Goal: Check status: Check status

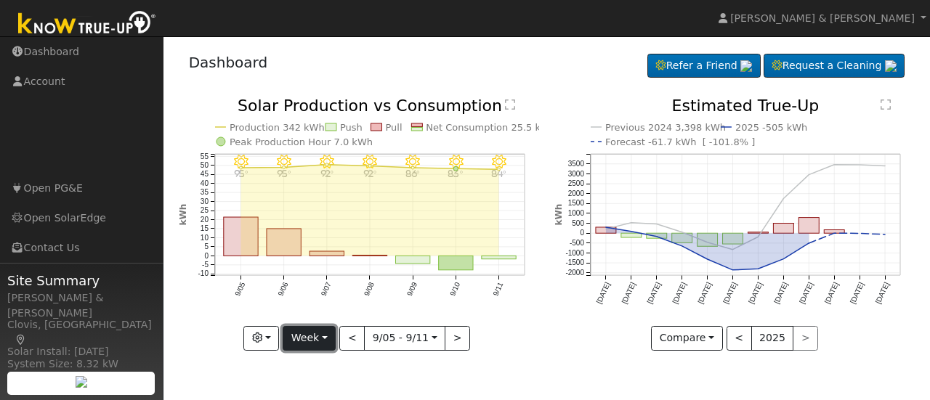
click at [329, 342] on button "Week" at bounding box center [309, 338] width 53 height 25
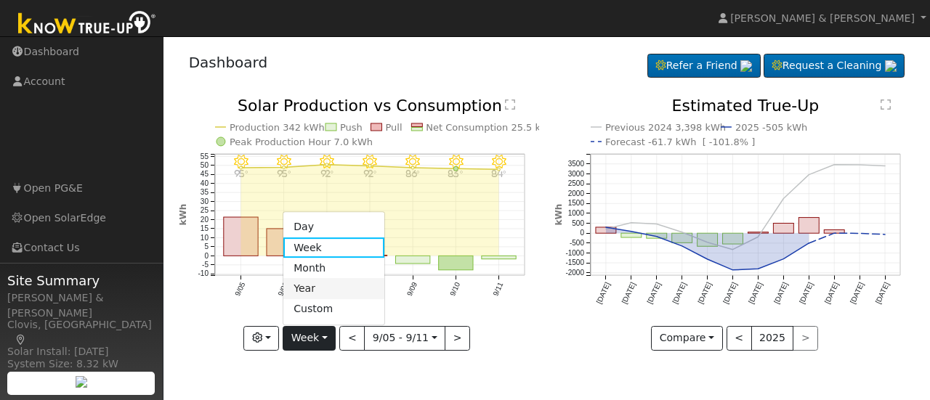
click at [326, 277] on link "Month" at bounding box center [333, 268] width 101 height 20
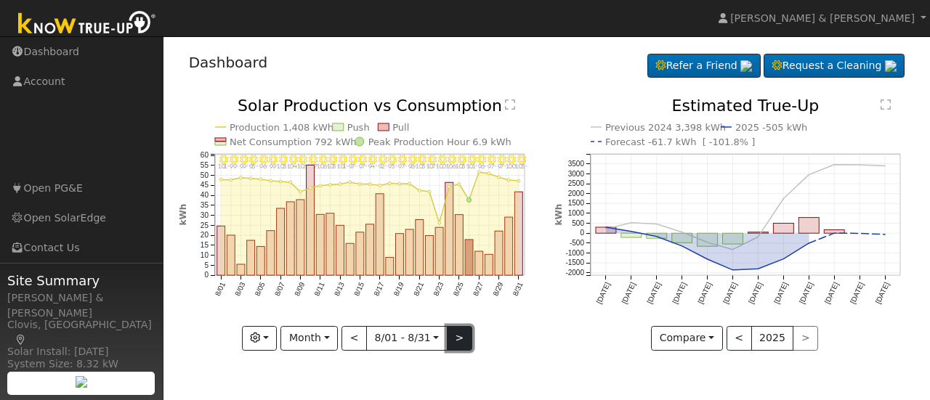
click at [455, 329] on button ">" at bounding box center [459, 338] width 25 height 25
type input "[DATE]"
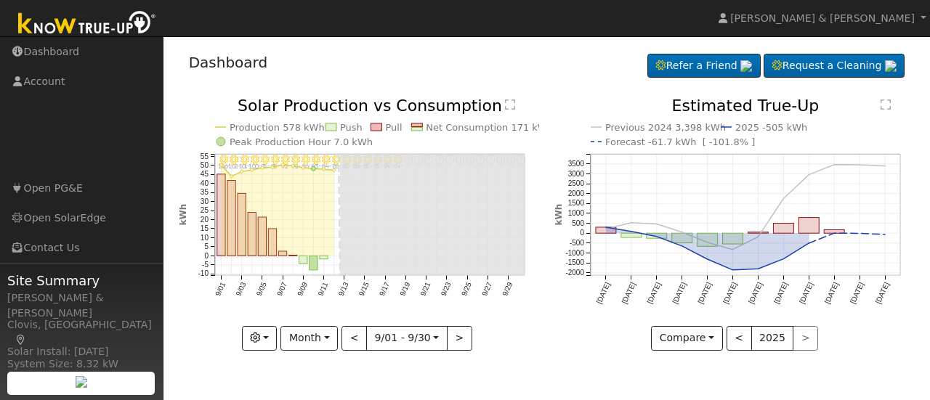
click at [532, 73] on div "Dashboard Refer a Friend Request a Cleaning Refer a Friend" at bounding box center [547, 66] width 737 height 44
